Goal: Task Accomplishment & Management: Complete application form

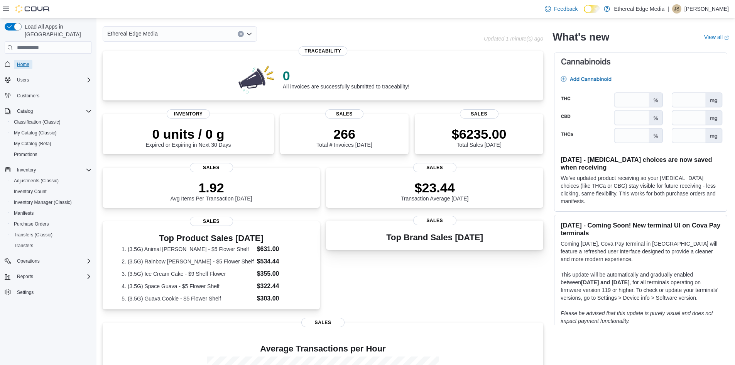
scroll to position [13, 0]
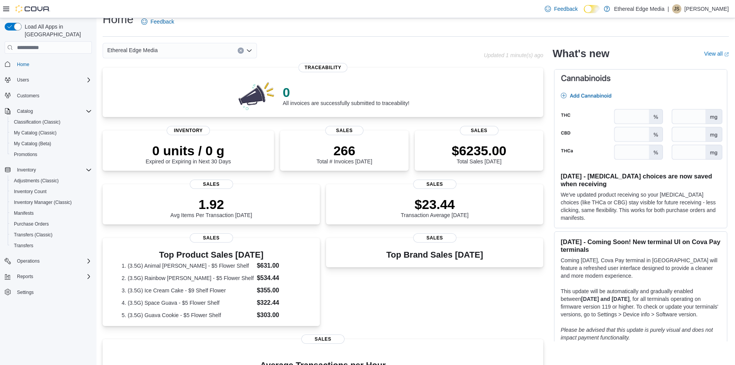
click at [206, 55] on div "Ethereal Edge Media" at bounding box center [180, 50] width 154 height 15
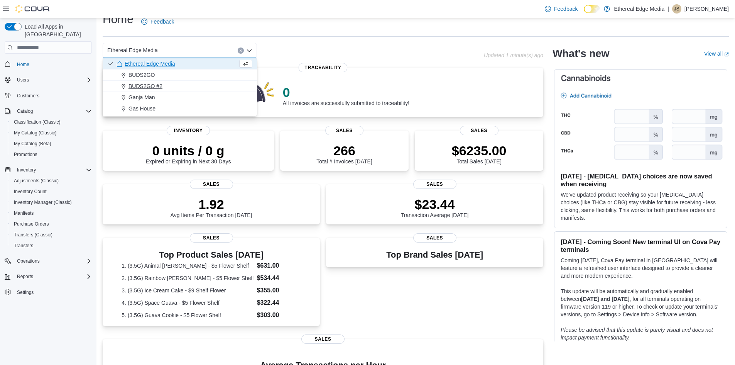
click at [196, 84] on div "BUDS2GO #2" at bounding box center [185, 86] width 136 height 8
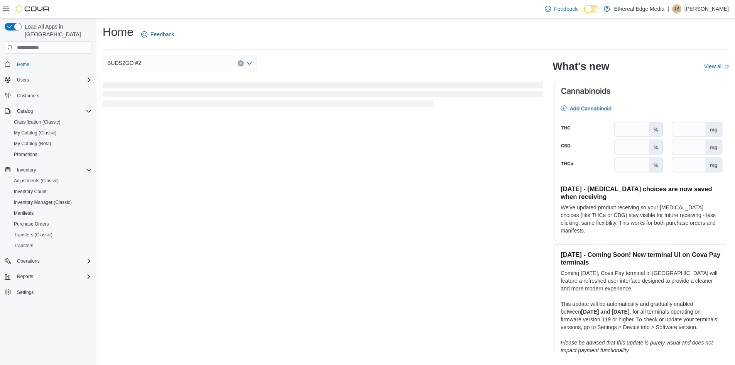
scroll to position [0, 0]
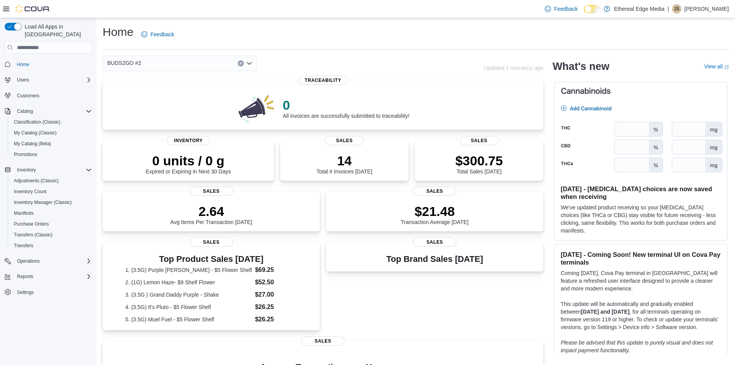
click at [203, 69] on div "BUDS2GO #2" at bounding box center [180, 63] width 154 height 15
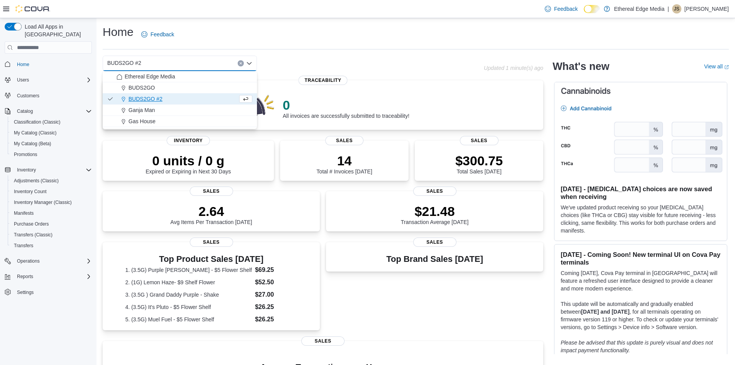
click at [203, 66] on div "BUDS2GO #2" at bounding box center [180, 63] width 154 height 15
click at [160, 113] on div "Ganja Man" at bounding box center [185, 110] width 136 height 8
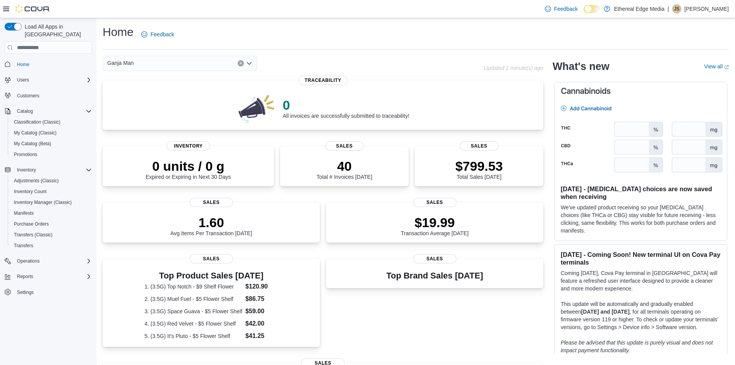
click at [170, 57] on div "Ganja Man Combo box. Selected. Ganja Man. Press Backspace to delete Ganja Man. …" at bounding box center [180, 63] width 154 height 15
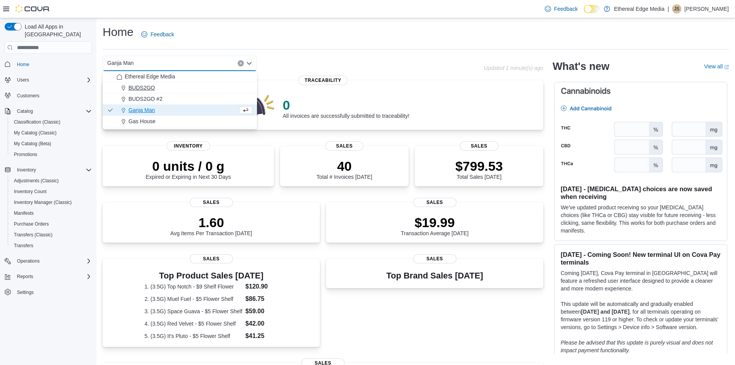
click at [174, 85] on div "BUDS2GO" at bounding box center [185, 88] width 136 height 8
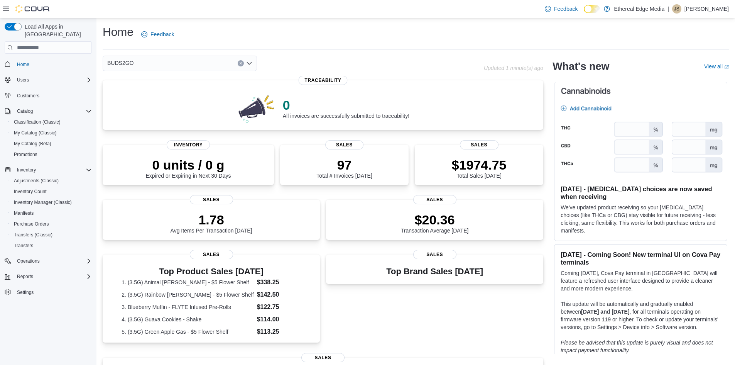
click at [173, 62] on div "BUDS2GO Combo box. Selected. BUDS2GO. Press Backspace to delete BUDS2GO. Combo …" at bounding box center [180, 63] width 154 height 15
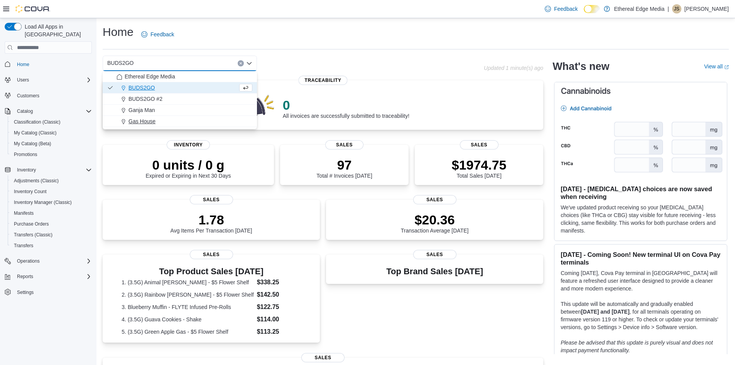
click at [170, 120] on div "Gas House" at bounding box center [185, 121] width 136 height 8
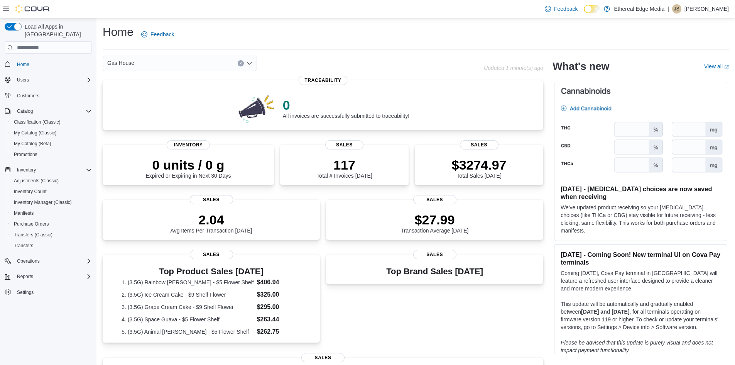
click at [252, 63] on icon "Open list of options" at bounding box center [249, 63] width 6 height 6
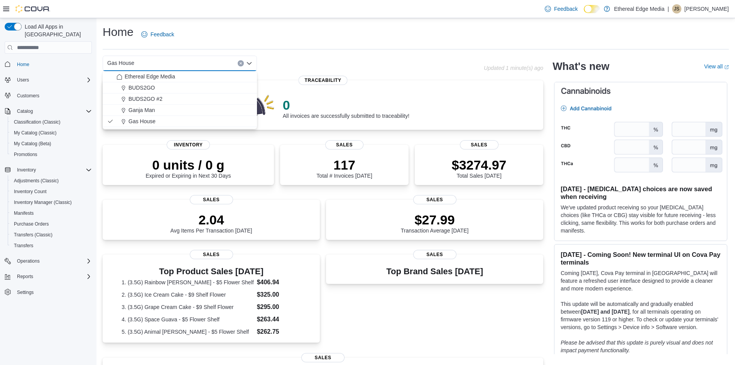
click at [252, 63] on icon "Close list of options" at bounding box center [249, 63] width 6 height 6
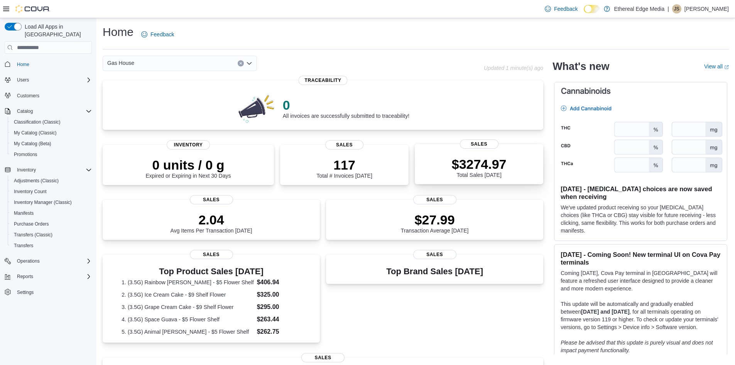
click at [470, 164] on p "$3274.97" at bounding box center [479, 163] width 55 height 15
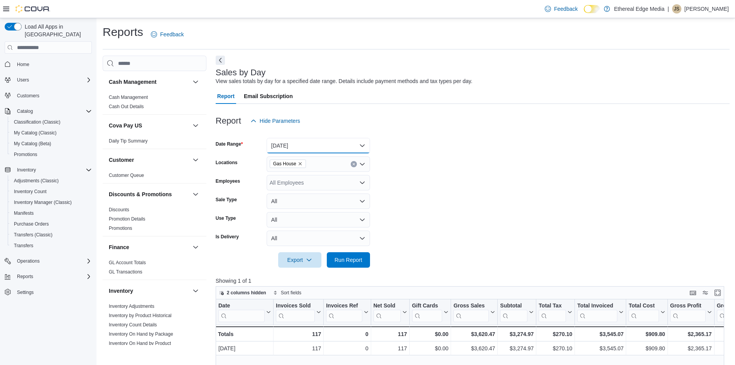
click at [316, 146] on button "Today" at bounding box center [318, 145] width 103 height 15
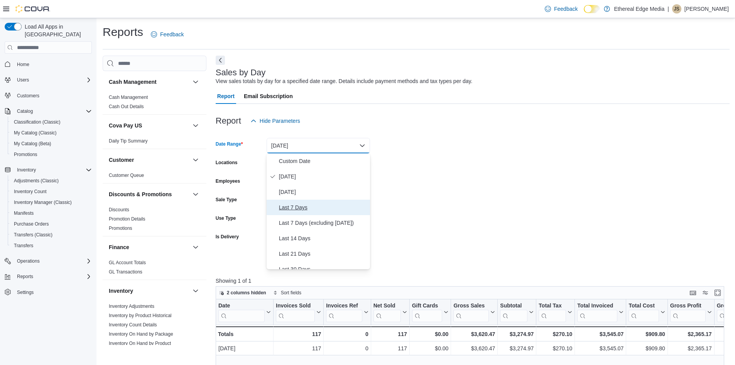
click at [309, 209] on span "Last 7 Days" at bounding box center [323, 207] width 88 height 9
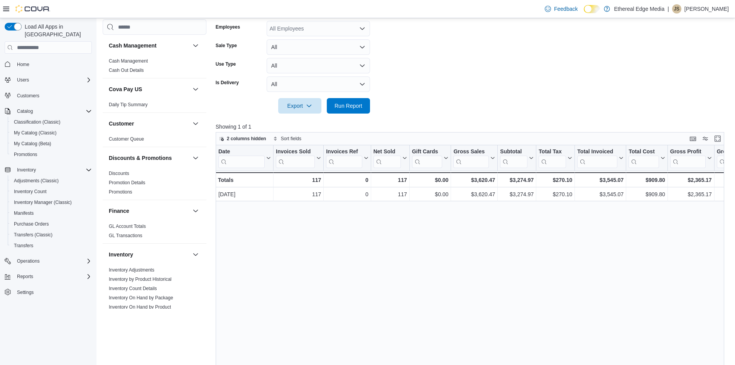
scroll to position [154, 0]
click at [353, 105] on span "Run Report" at bounding box center [348, 105] width 28 height 8
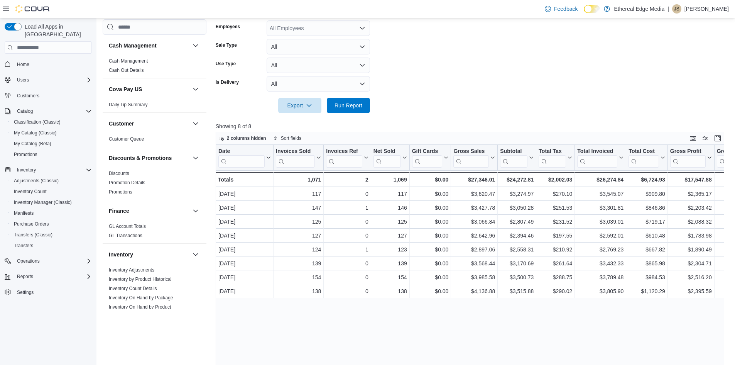
scroll to position [77, 0]
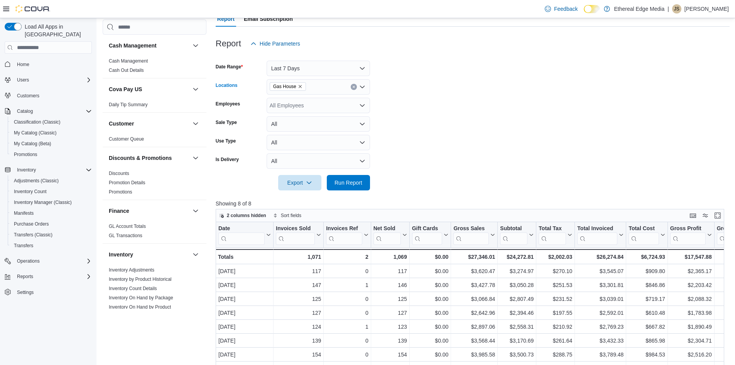
click at [355, 87] on icon "Clear input" at bounding box center [353, 86] width 3 height 3
click at [318, 113] on div "BUDS2GO" at bounding box center [318, 111] width 94 height 8
click at [347, 182] on span "Run Report" at bounding box center [348, 182] width 28 height 8
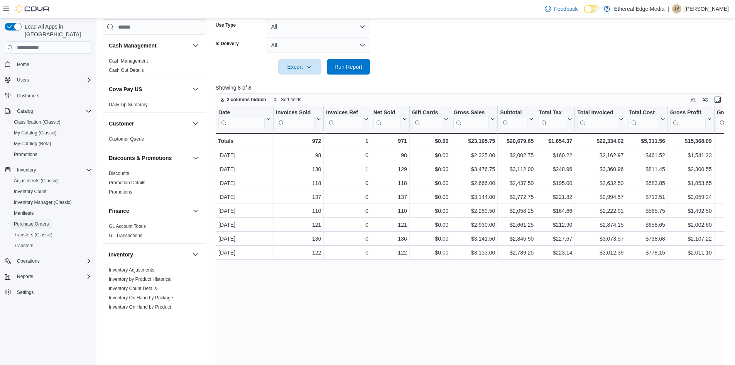
click at [42, 221] on span "Purchase Orders" at bounding box center [31, 224] width 35 height 6
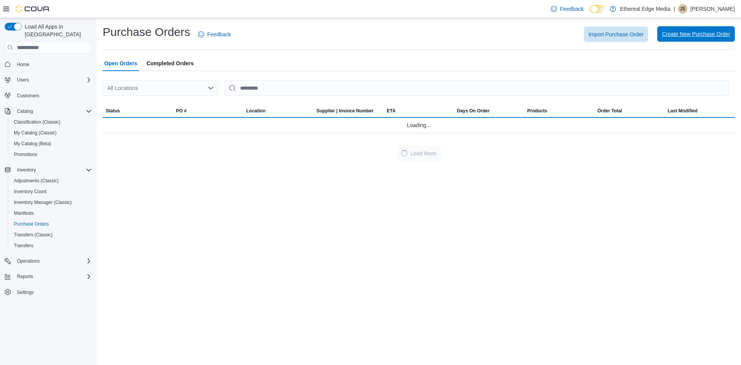
click at [684, 27] on div "Import Purchase Order Create New Purchase Order" at bounding box center [487, 34] width 495 height 15
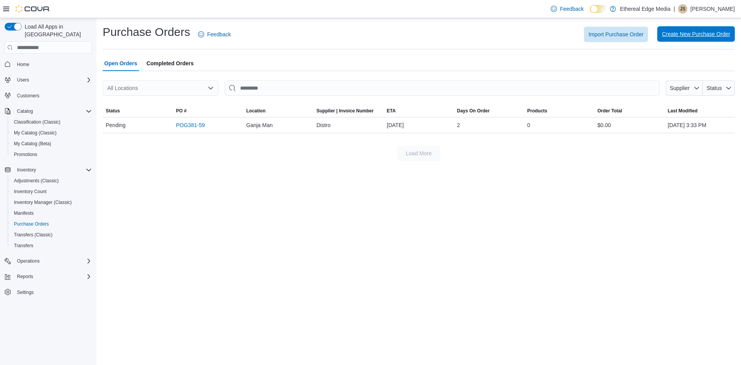
click at [688, 36] on span "Create New Purchase Order" at bounding box center [696, 34] width 68 height 8
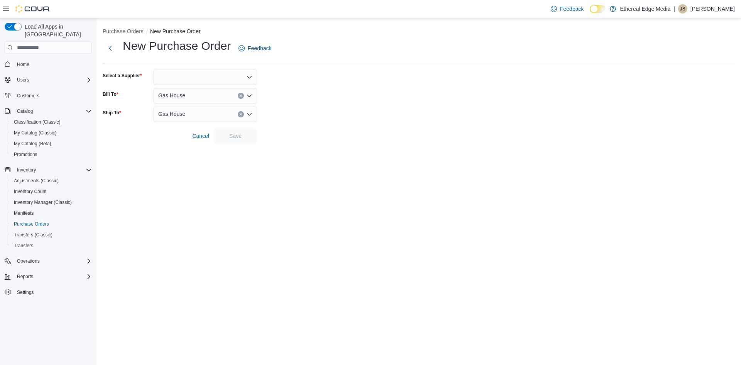
click at [206, 78] on div at bounding box center [205, 76] width 103 height 15
type input "*"
click at [201, 93] on span "D istro" at bounding box center [209, 90] width 85 height 8
click at [239, 136] on span "Save" at bounding box center [235, 136] width 12 height 8
click at [166, 78] on div at bounding box center [205, 76] width 103 height 15
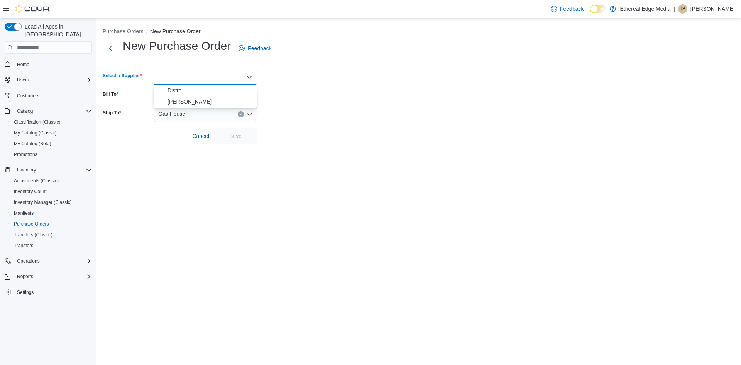
click at [183, 87] on span "Distro" at bounding box center [209, 90] width 85 height 8
click at [245, 131] on span "Save" at bounding box center [235, 135] width 34 height 15
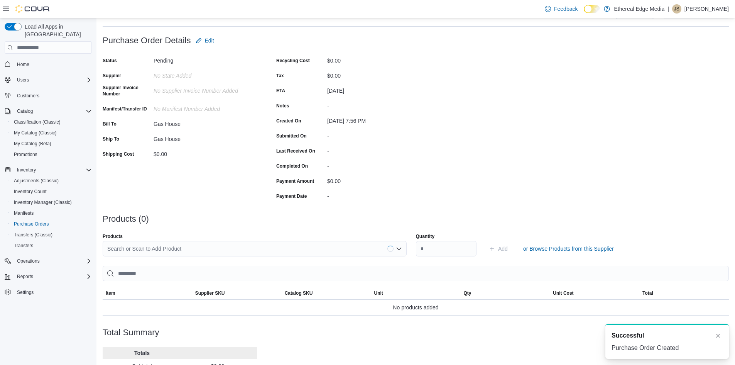
scroll to position [98, 0]
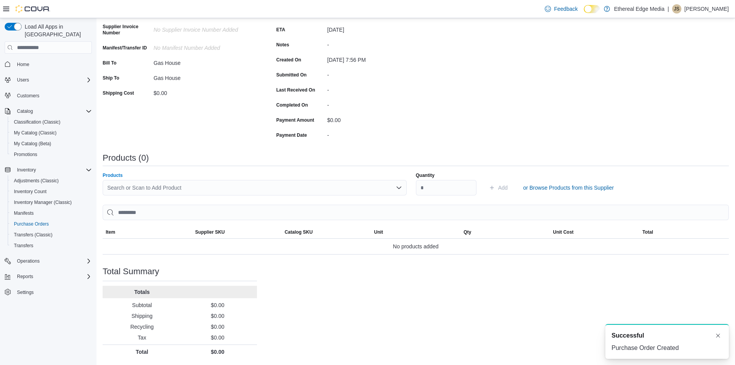
click at [174, 186] on div "Search or Scan to Add Product" at bounding box center [255, 187] width 304 height 15
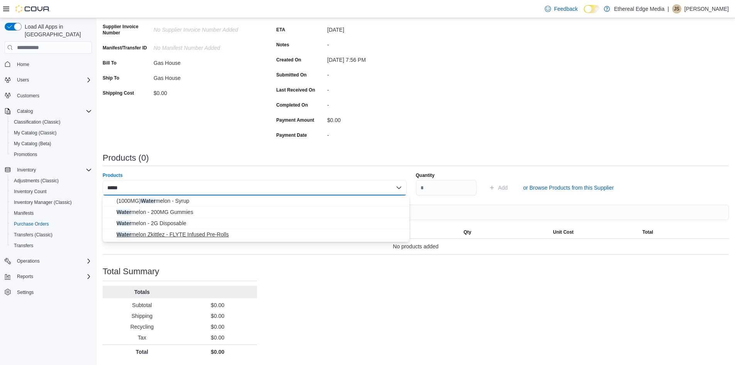
type input "*****"
click at [190, 234] on span "Water melon Zkittlez - FLYTE Infused Pre-Rolls" at bounding box center [261, 234] width 288 height 8
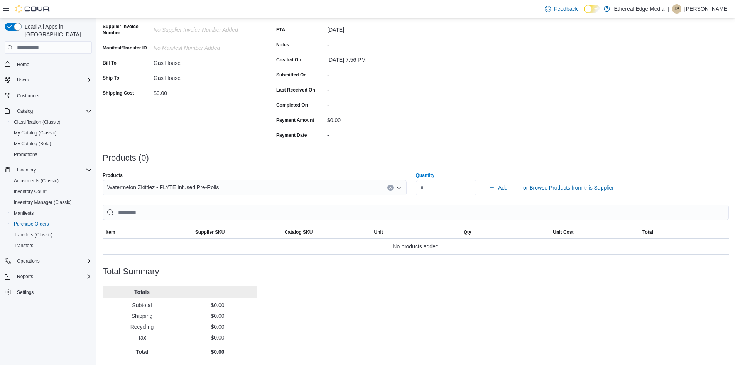
type input "*"
click at [504, 187] on span "Add" at bounding box center [503, 188] width 10 height 8
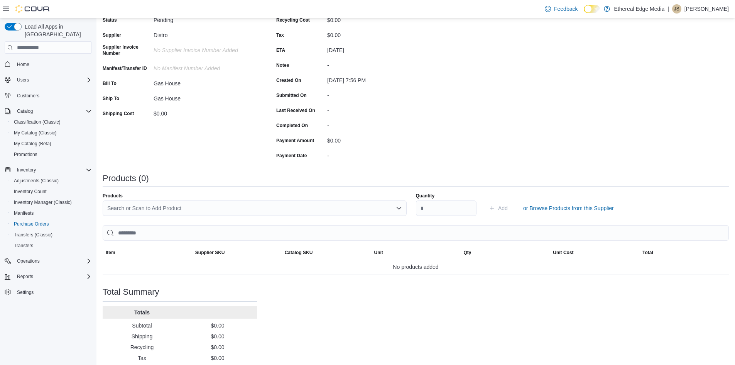
scroll to position [98, 0]
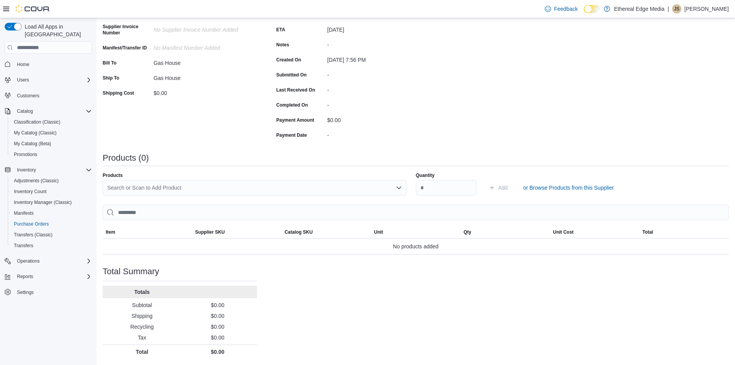
click at [248, 188] on div "Search or Scan to Add Product" at bounding box center [255, 187] width 304 height 15
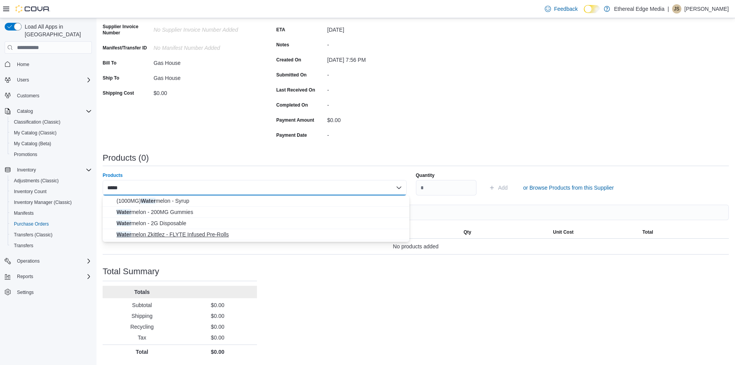
type input "*****"
click at [208, 237] on span "Water melon Zkittlez - FLYTE Infused Pre-Rolls" at bounding box center [261, 234] width 288 height 8
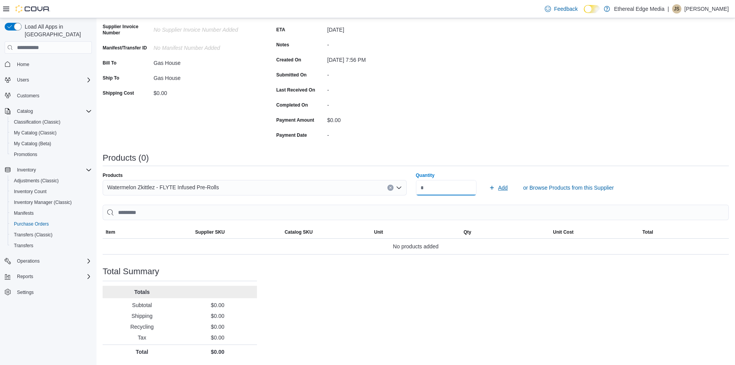
type input "*"
click at [499, 185] on span "Add" at bounding box center [498, 187] width 19 height 15
